Goal: Task Accomplishment & Management: Manage account settings

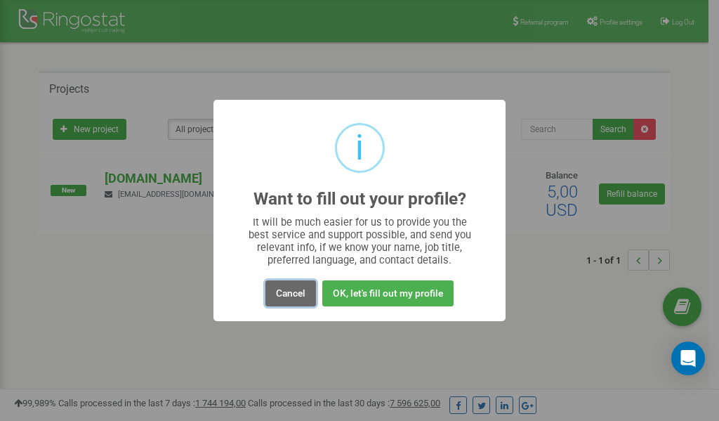
click at [291, 293] on button "Cancel" at bounding box center [290, 293] width 51 height 26
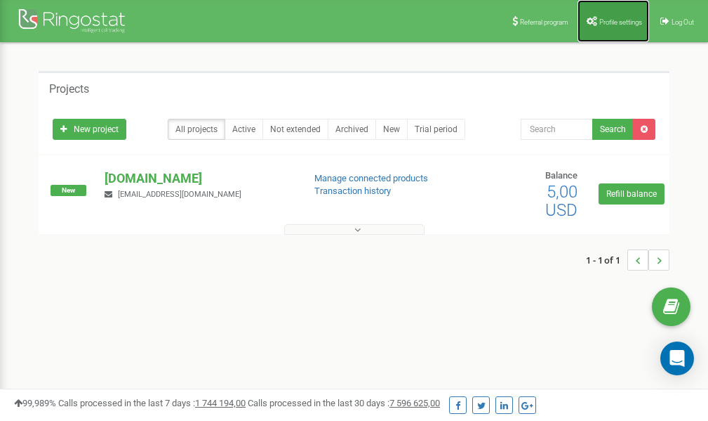
click at [621, 20] on span "Profile settings" at bounding box center [621, 22] width 43 height 8
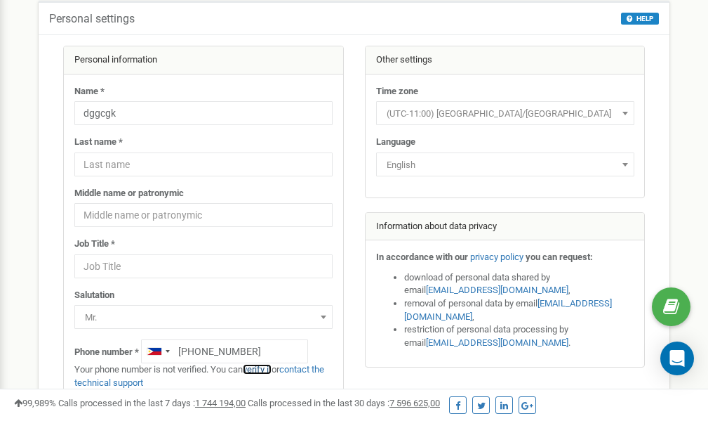
click at [261, 369] on link "verify it" at bounding box center [257, 369] width 29 height 11
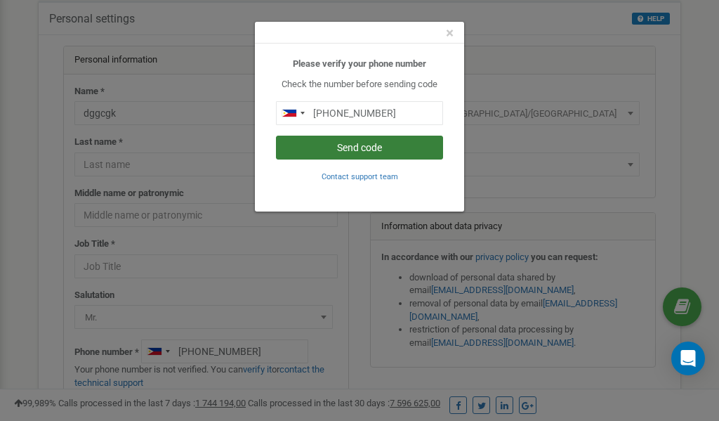
click at [369, 144] on button "Send code" at bounding box center [359, 148] width 167 height 24
